Goal: Information Seeking & Learning: Learn about a topic

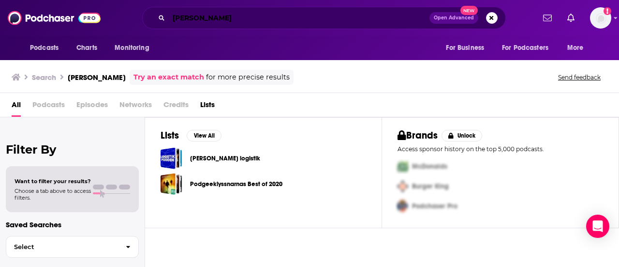
click at [222, 18] on input "[PERSON_NAME]" at bounding box center [299, 17] width 261 height 15
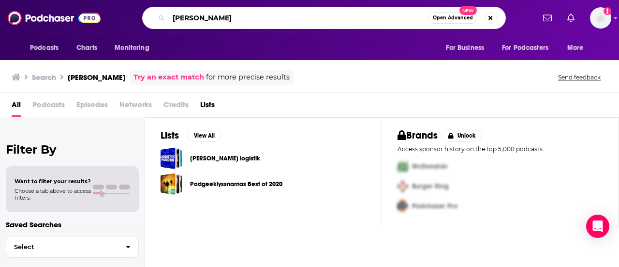
type input "[PERSON_NAME]"
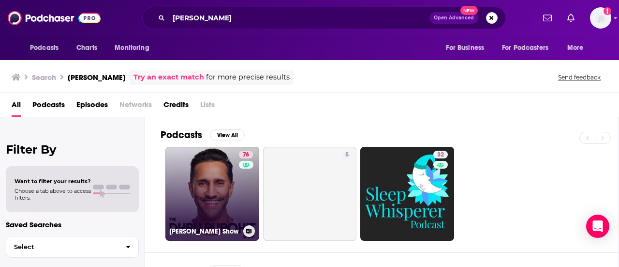
click at [193, 186] on link "76 [PERSON_NAME] Show" at bounding box center [212, 194] width 94 height 94
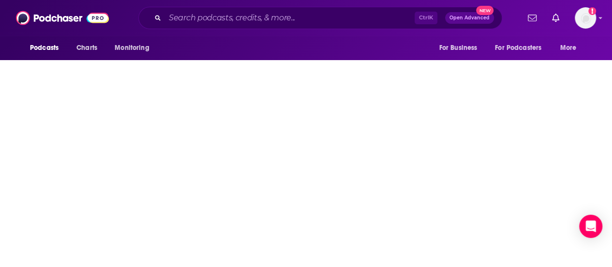
scroll to position [176, 0]
